Goal: Task Accomplishment & Management: Manage account settings

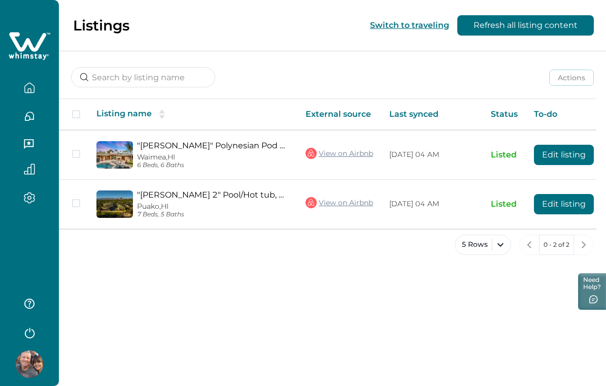
click at [570, 202] on button "Edit listing" at bounding box center [564, 204] width 60 height 20
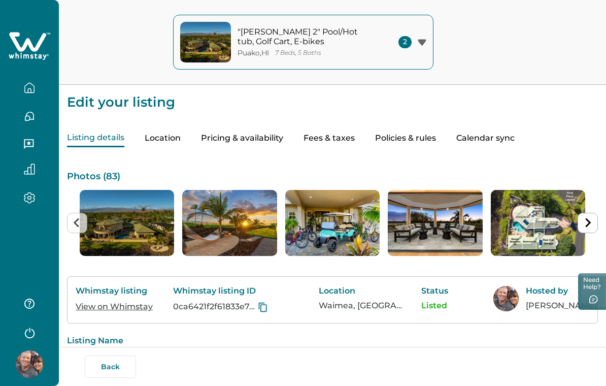
click at [255, 138] on button "Pricing & availability" at bounding box center [242, 138] width 82 height 18
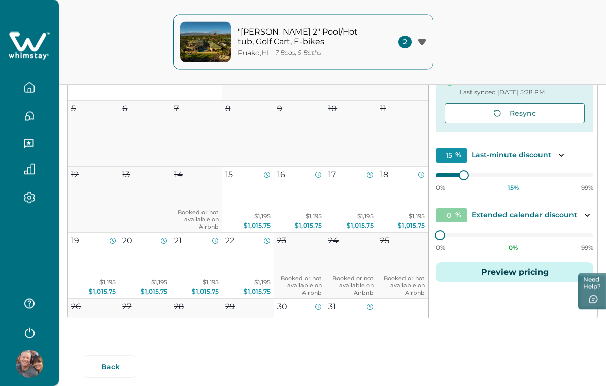
scroll to position [199, 0]
click at [467, 177] on div at bounding box center [464, 175] width 8 height 8
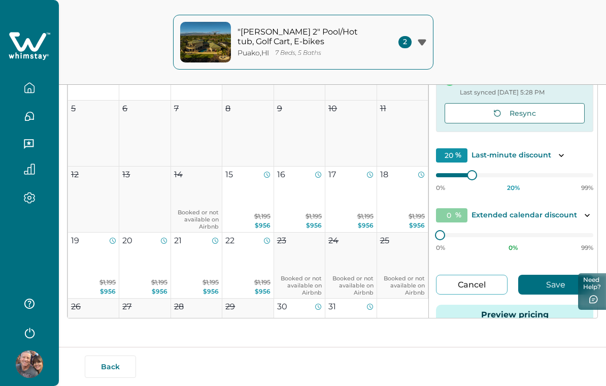
click at [552, 283] on button "Save" at bounding box center [555, 285] width 75 height 20
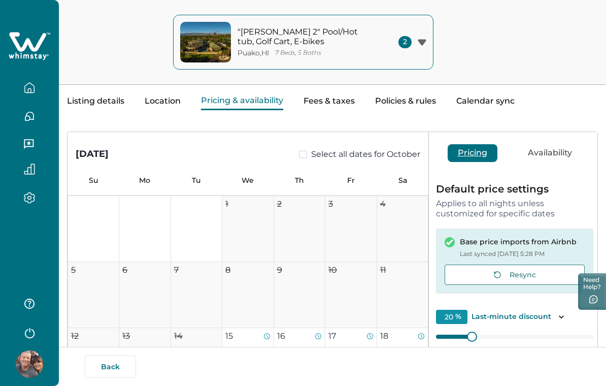
scroll to position [0, 0]
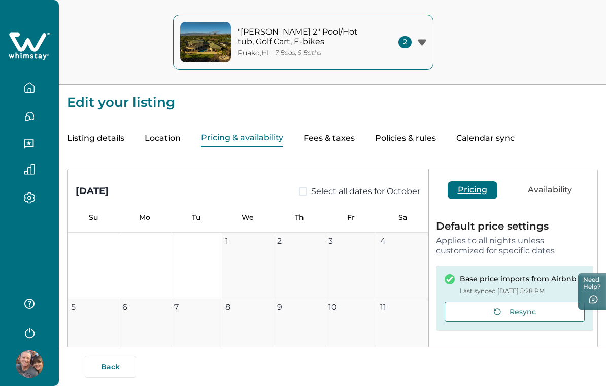
click at [430, 46] on button ""[PERSON_NAME] 2" Pool/Hot tub, Golf Cart, E-bikes [GEOGRAPHIC_DATA] , [GEOGRAP…" at bounding box center [303, 42] width 260 height 55
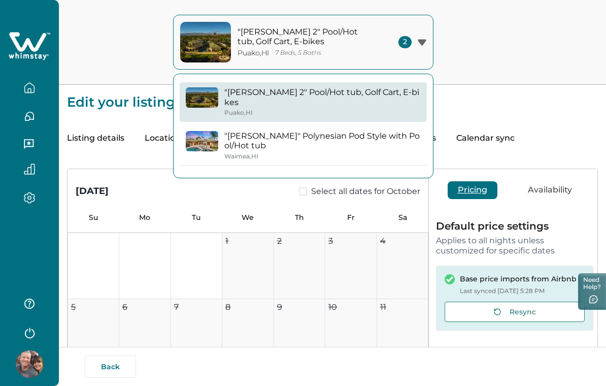
click at [356, 131] on p ""[PERSON_NAME]" Polynesian Pod Style with Pool/Hot tub" at bounding box center [322, 141] width 197 height 20
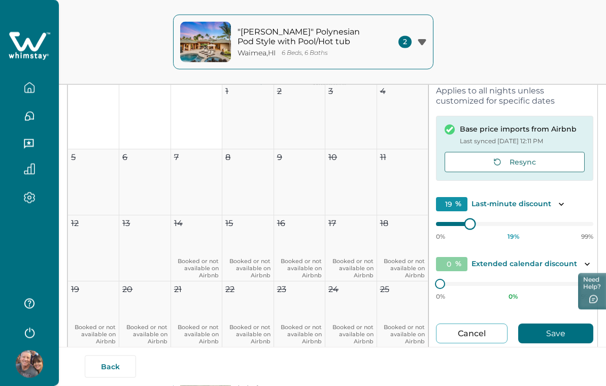
scroll to position [150, 0]
type input "20"
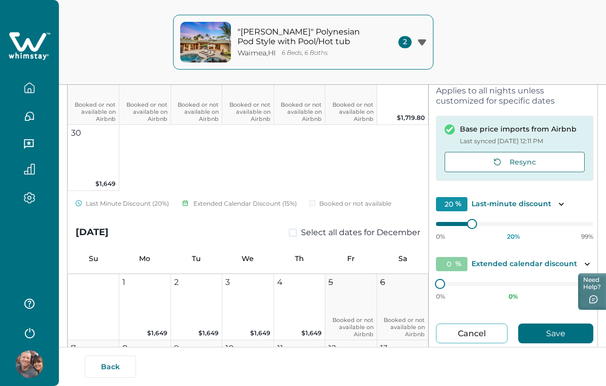
scroll to position [703, 0]
click at [553, 333] on button "Save" at bounding box center [555, 333] width 75 height 20
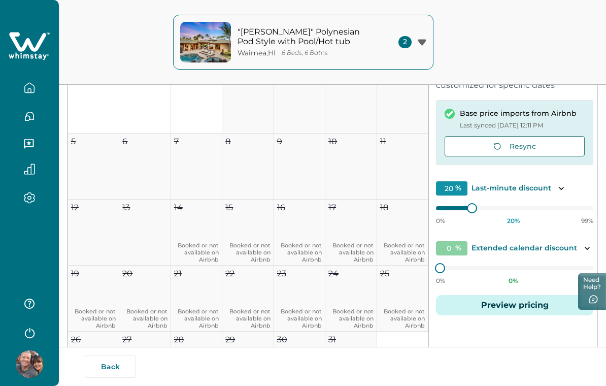
scroll to position [165, 0]
